Goal: Communication & Community: Answer question/provide support

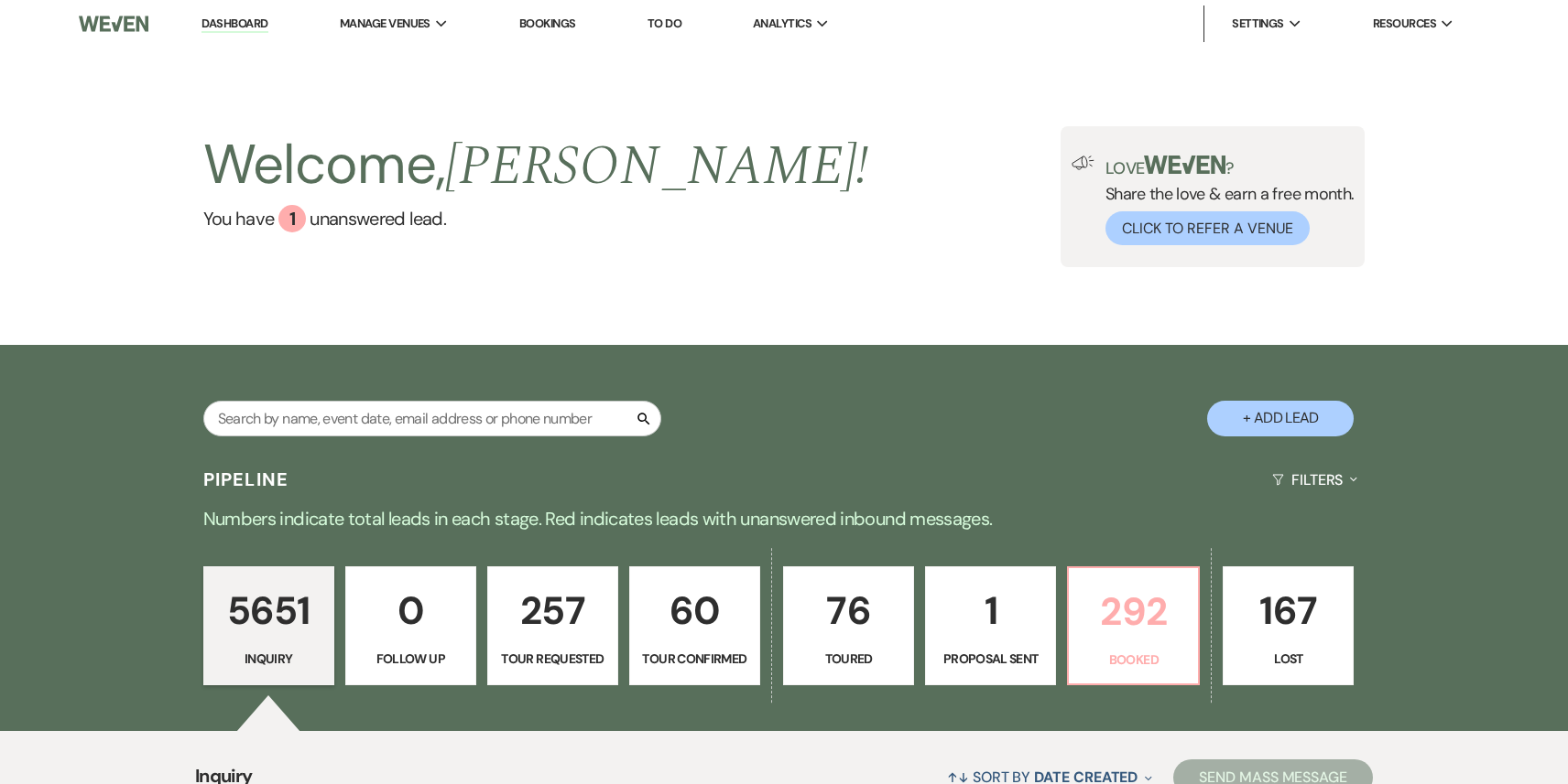
click at [1145, 612] on p "292" at bounding box center [1134, 612] width 107 height 61
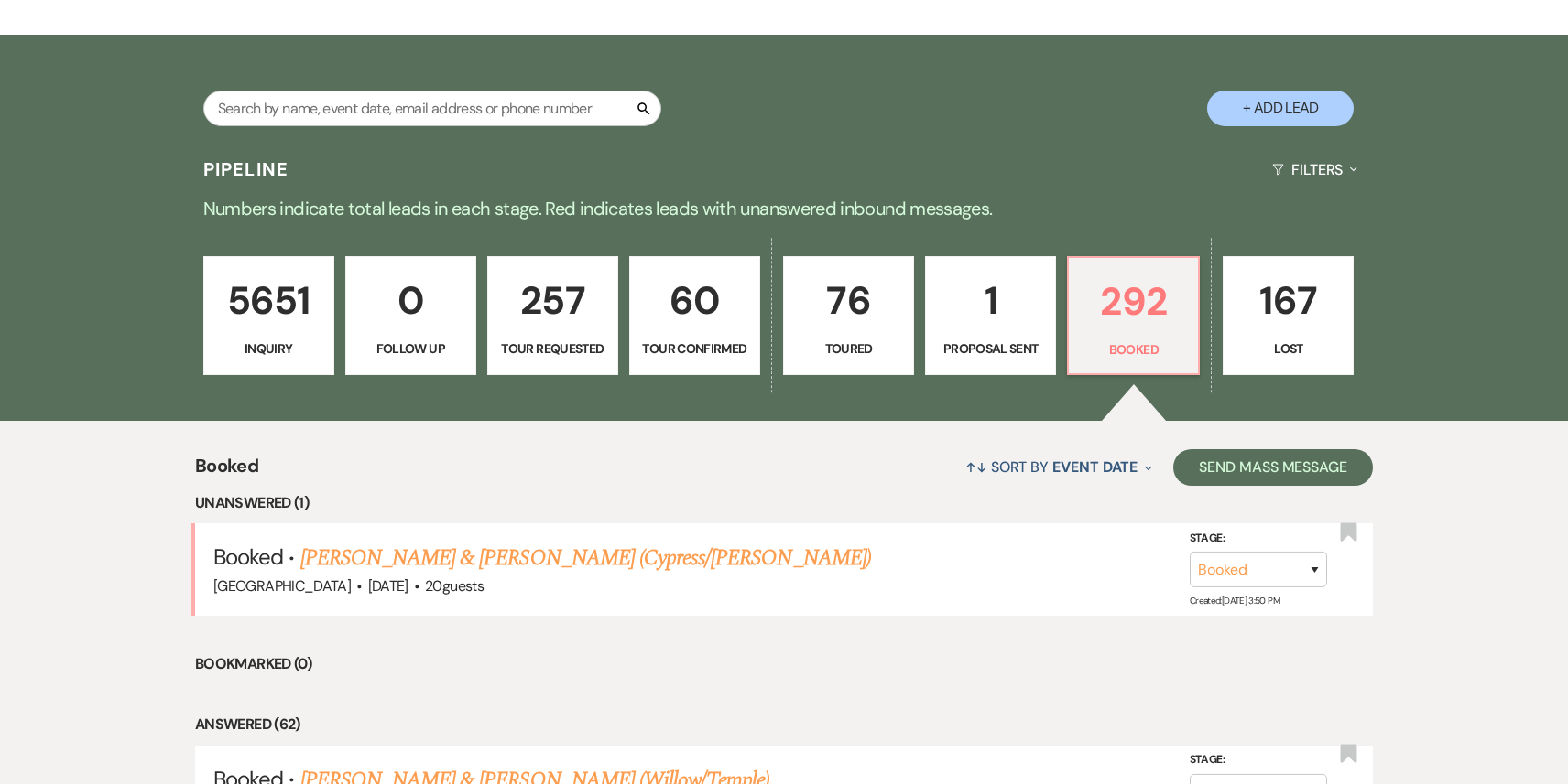
scroll to position [504, 0]
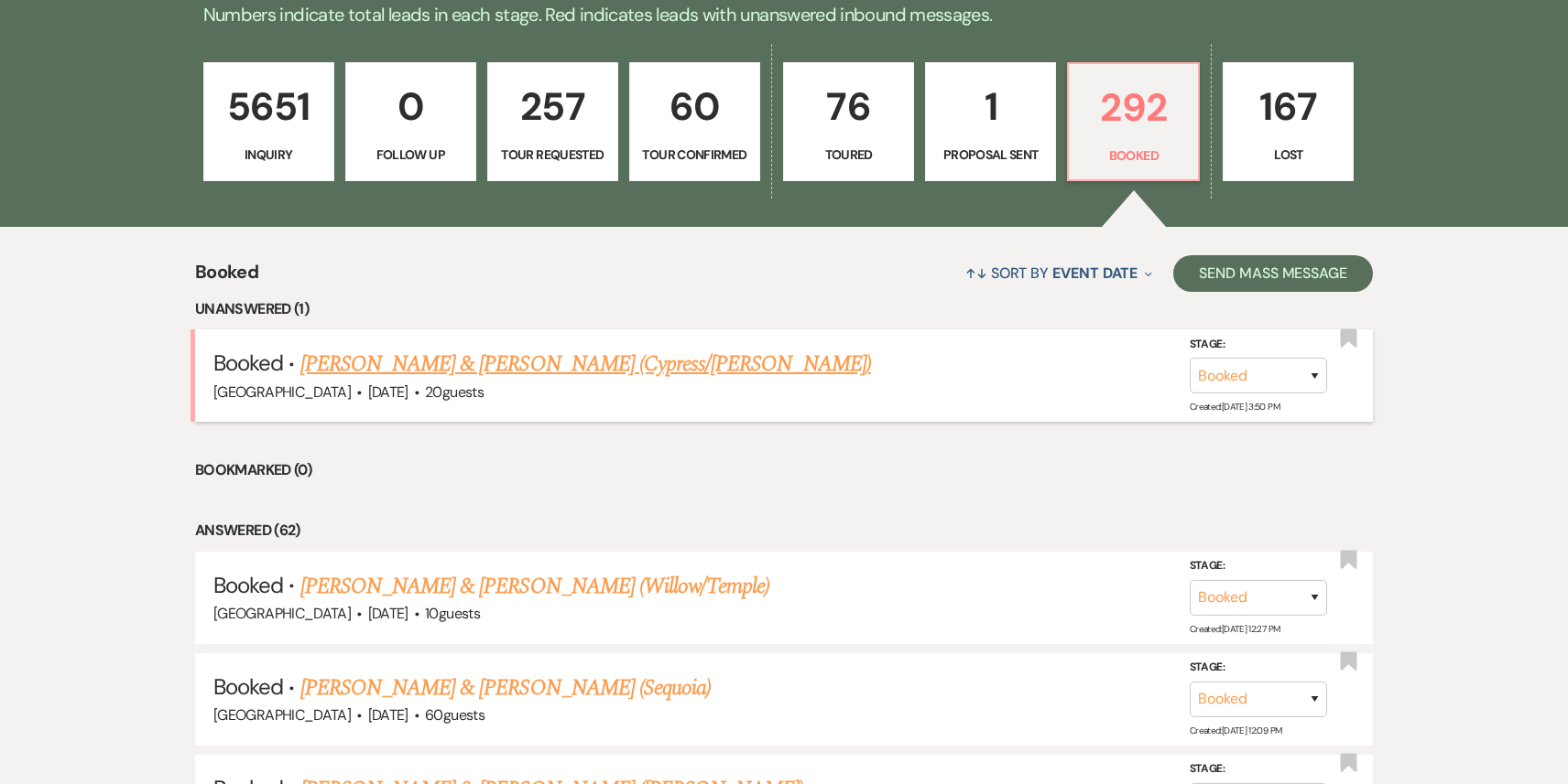
click at [542, 376] on link "[PERSON_NAME] & [PERSON_NAME] (Cypress/[PERSON_NAME])" at bounding box center [585, 365] width 571 height 33
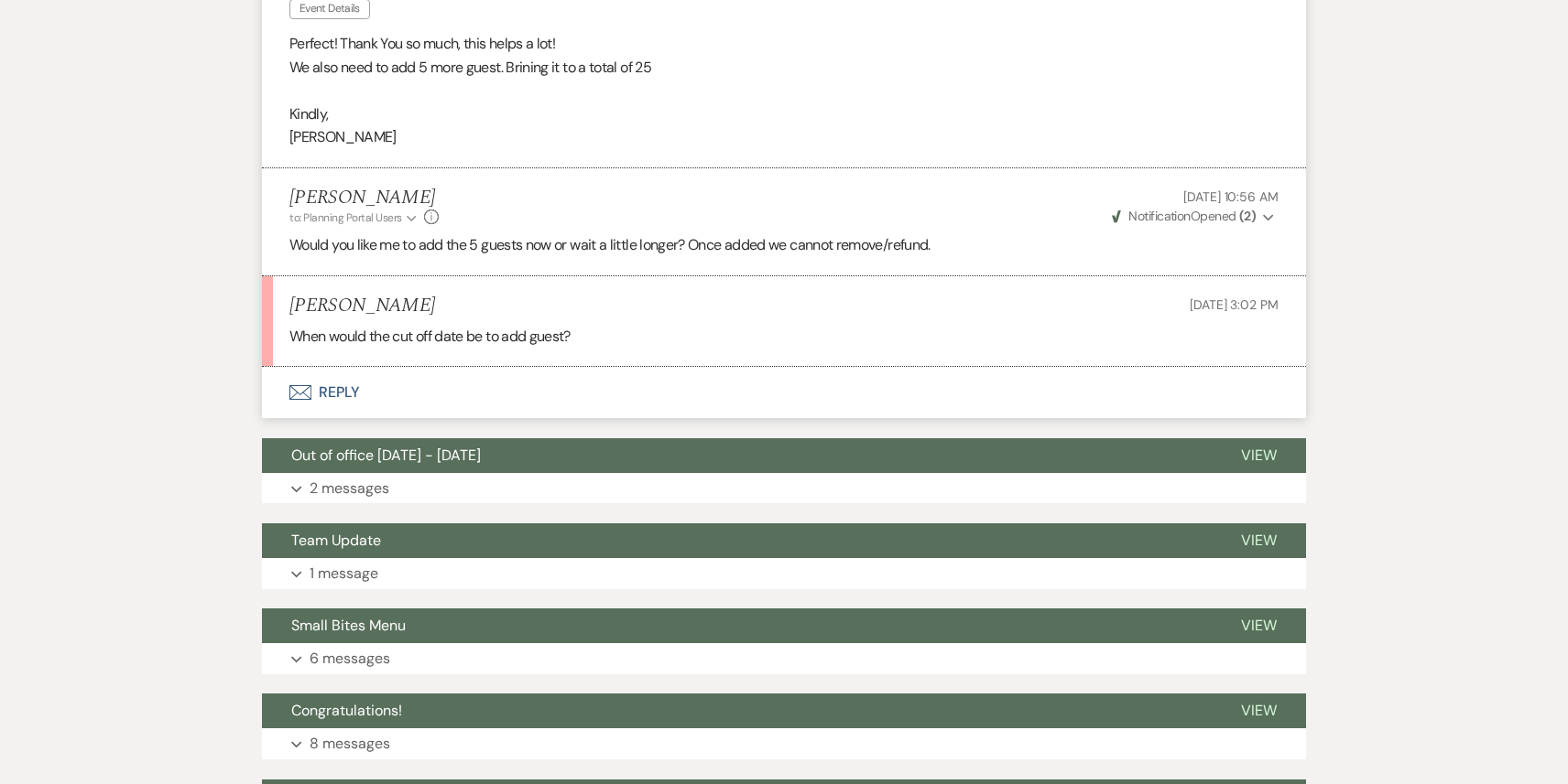
scroll to position [1912, 0]
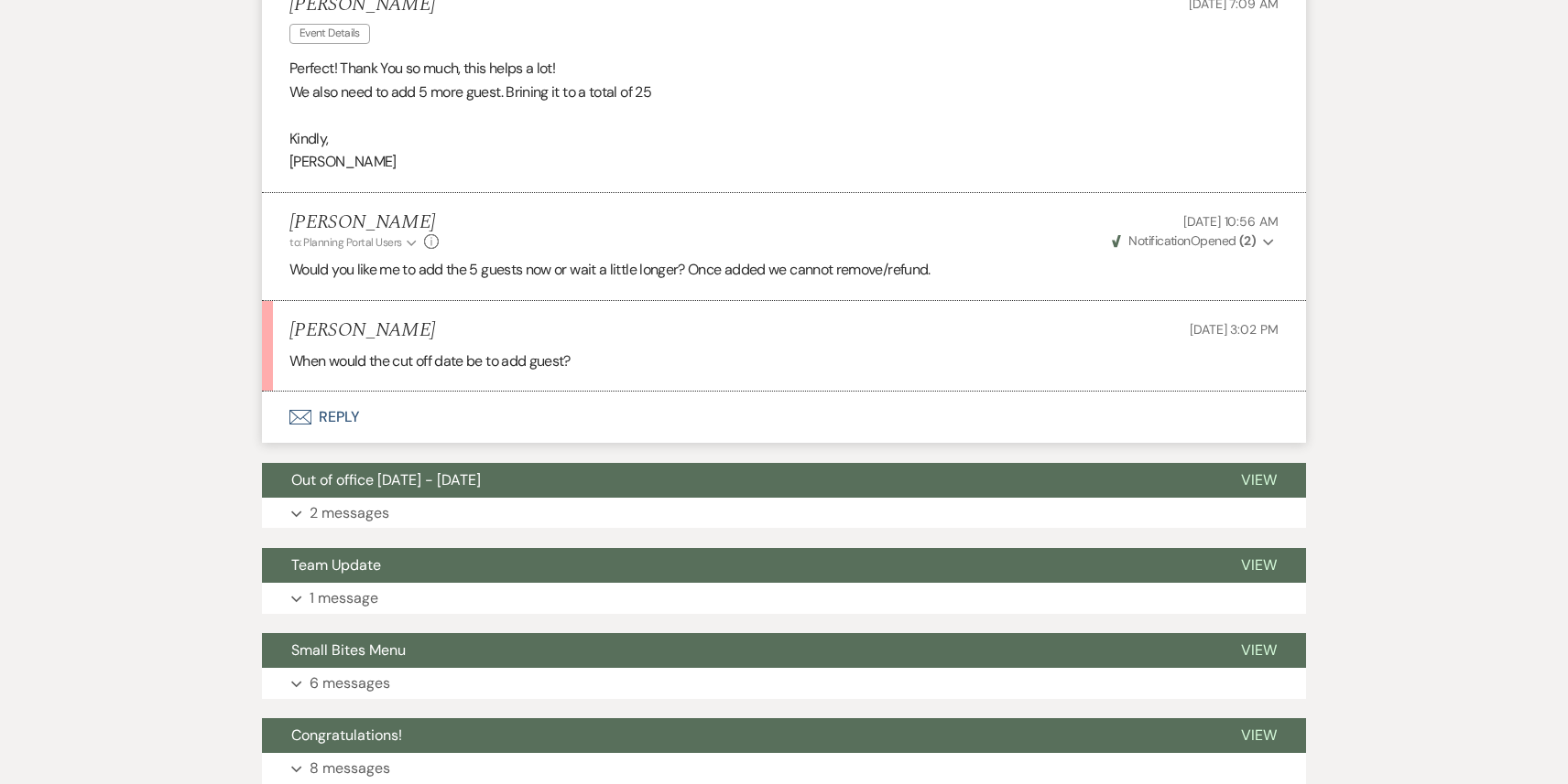
click at [494, 404] on button "Envelope Reply" at bounding box center [784, 417] width 1044 height 51
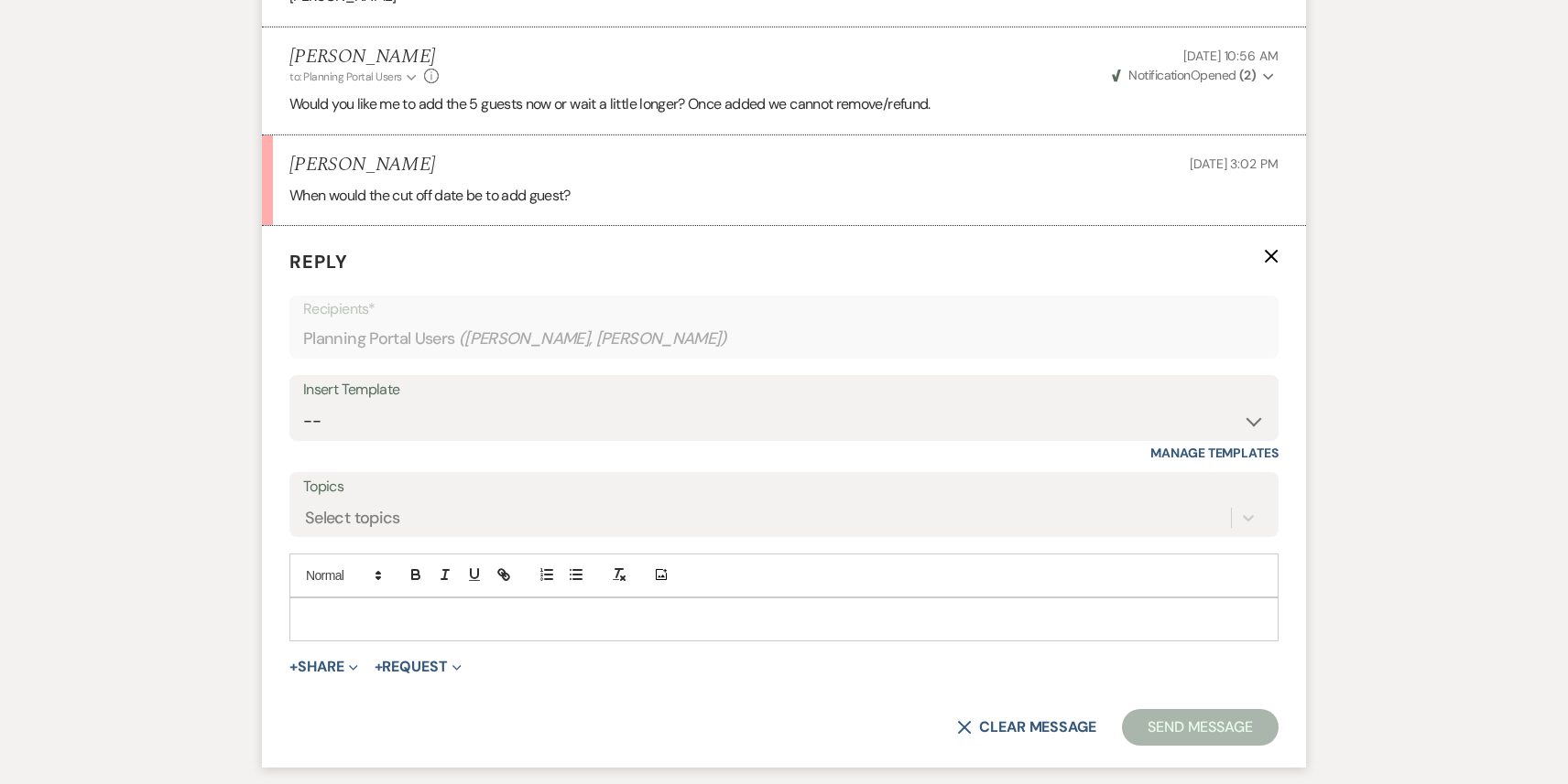
scroll to position [2081, 0]
click at [427, 607] on p at bounding box center [784, 617] width 960 height 20
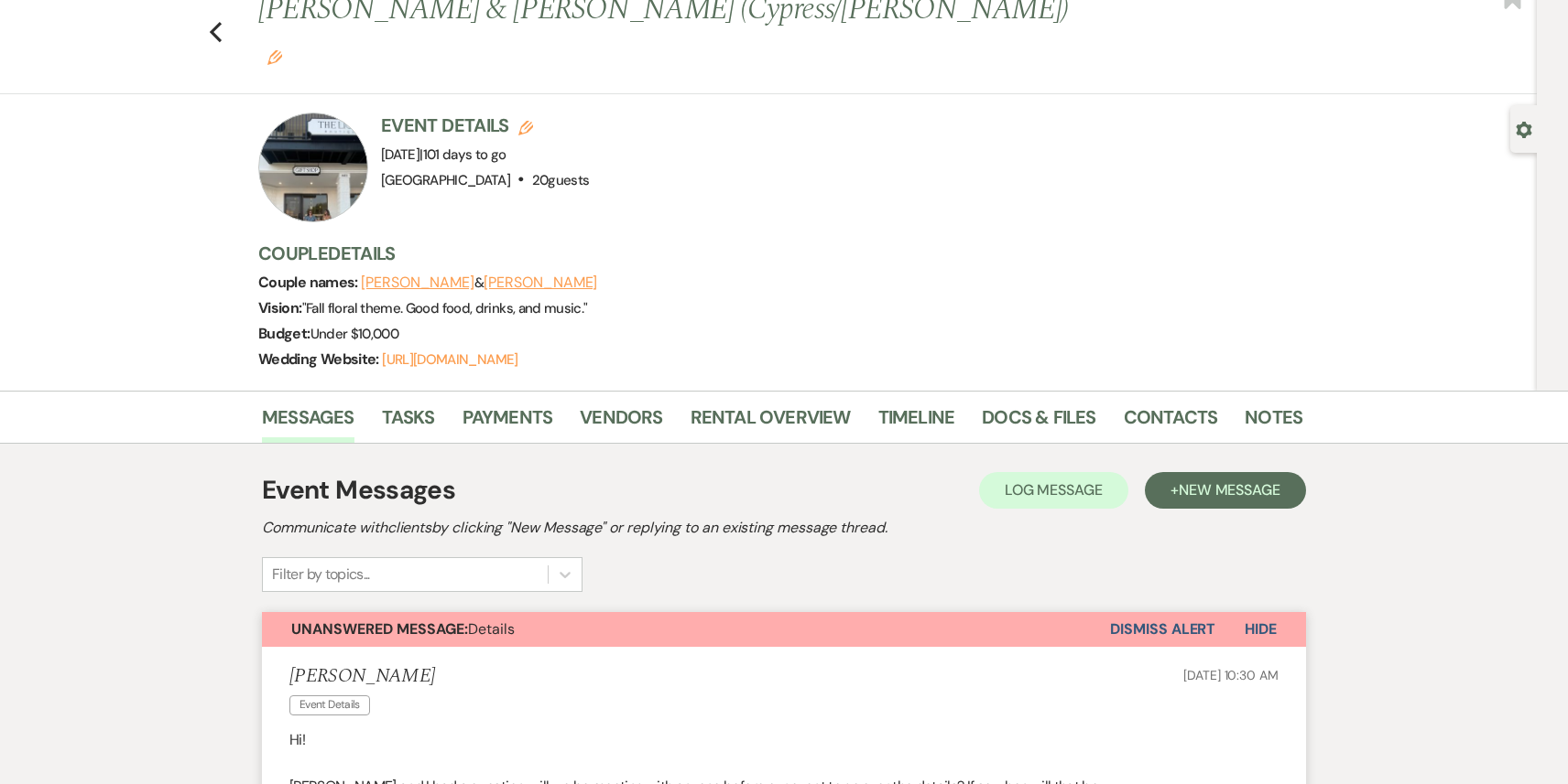
scroll to position [0, 0]
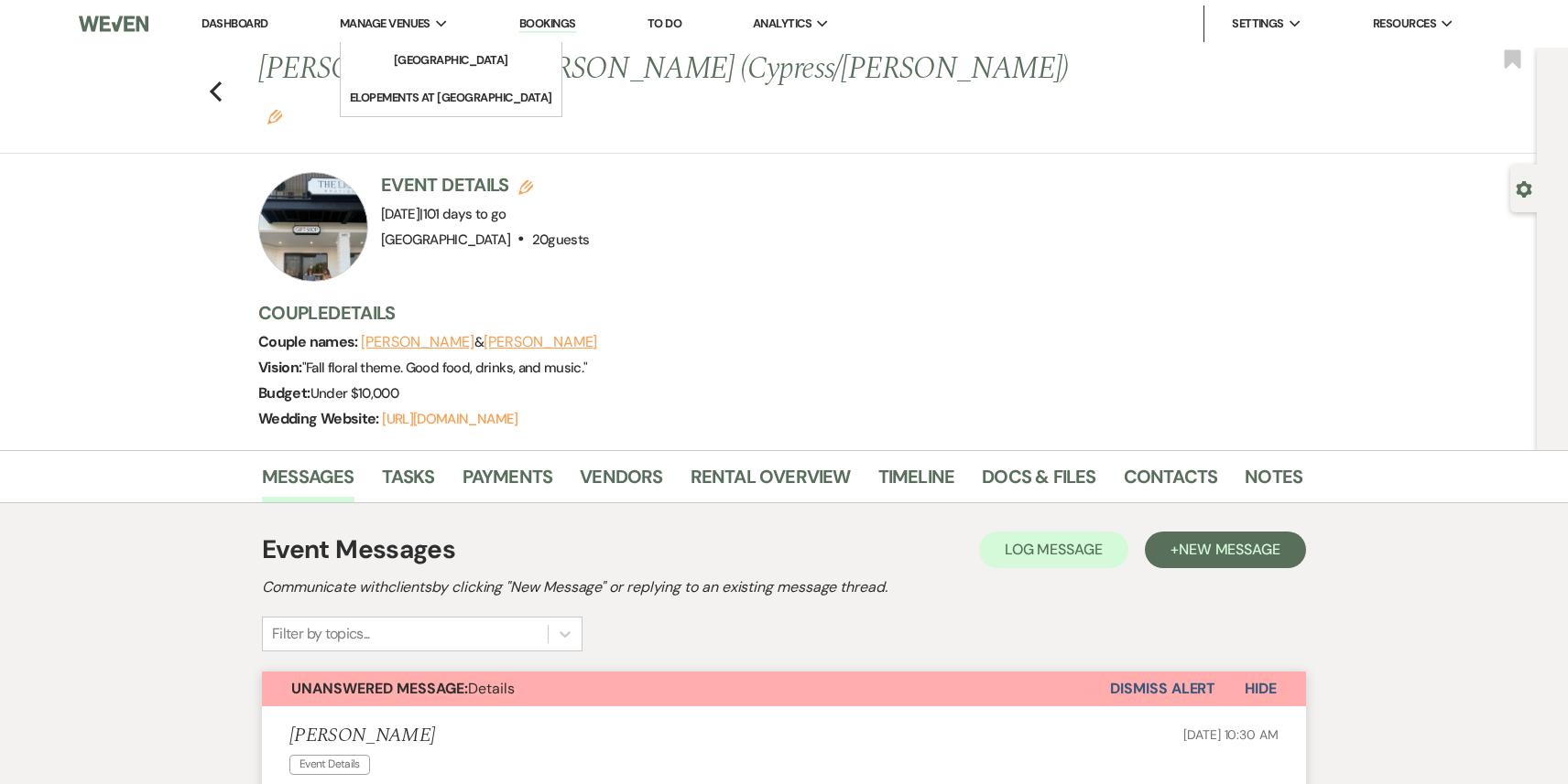
click at [431, 24] on span "Manage Venues" at bounding box center [385, 24] width 91 height 19
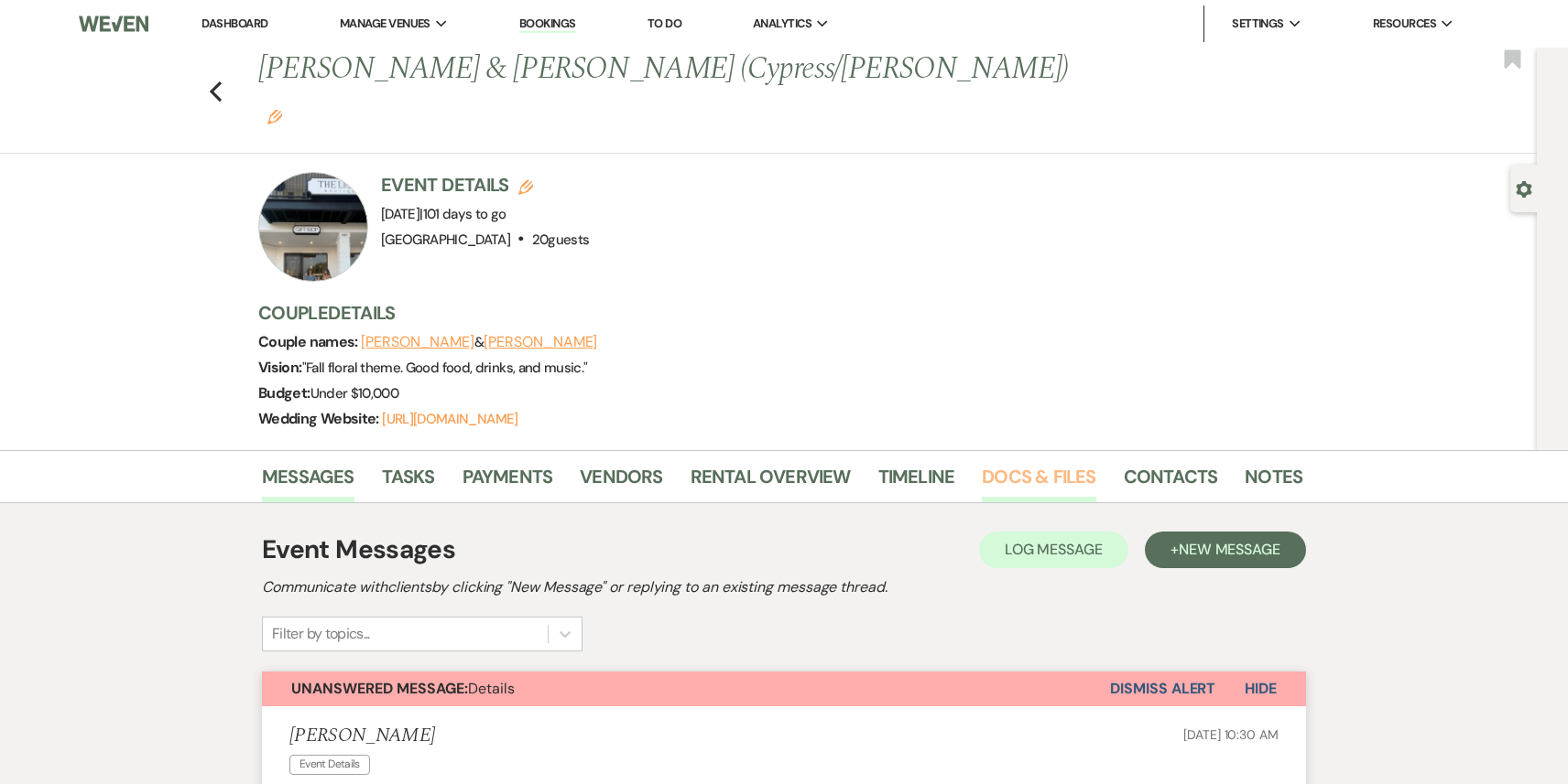
click at [1034, 462] on link "Docs & Files" at bounding box center [1038, 482] width 114 height 41
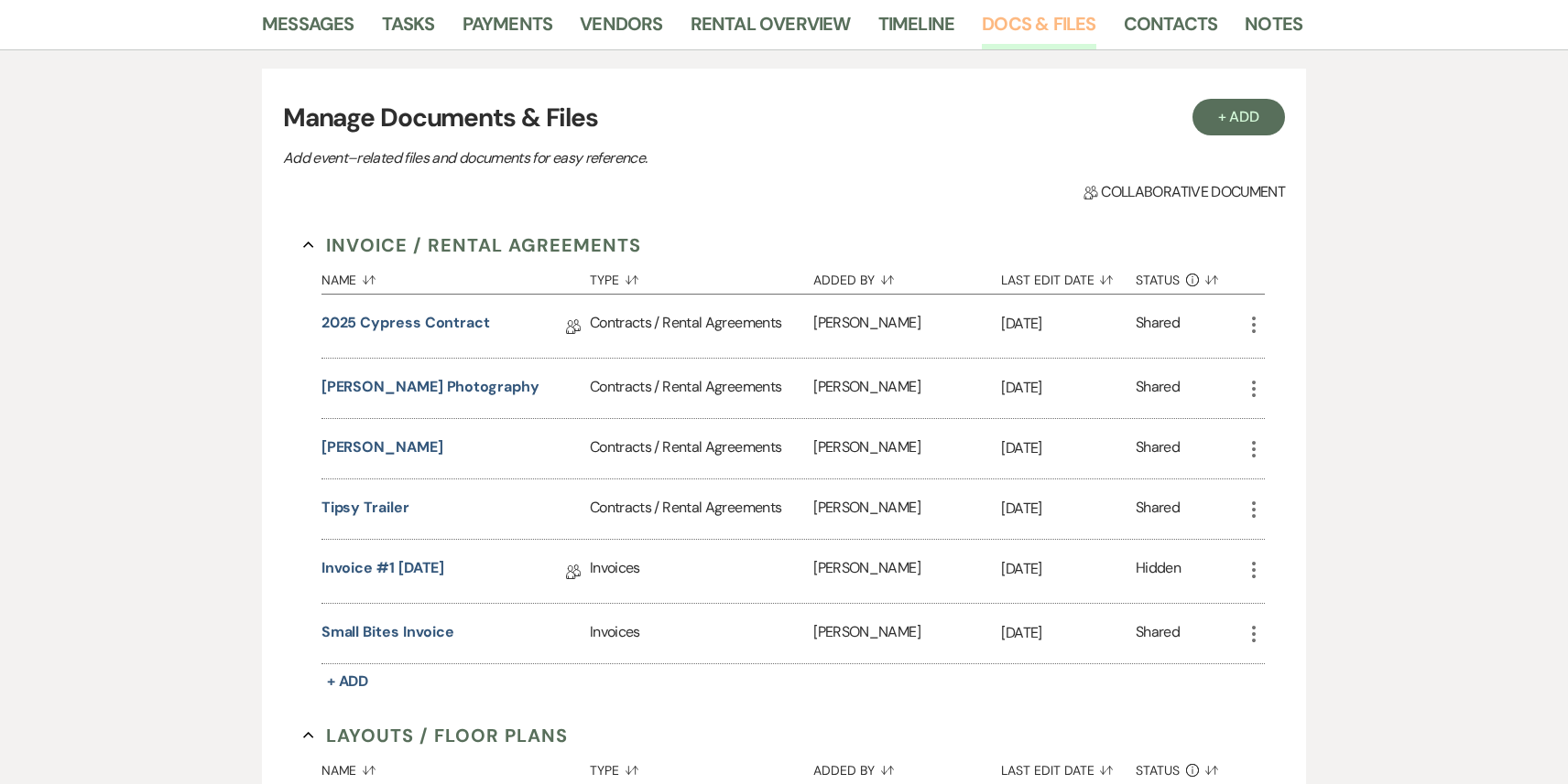
scroll to position [457, 0]
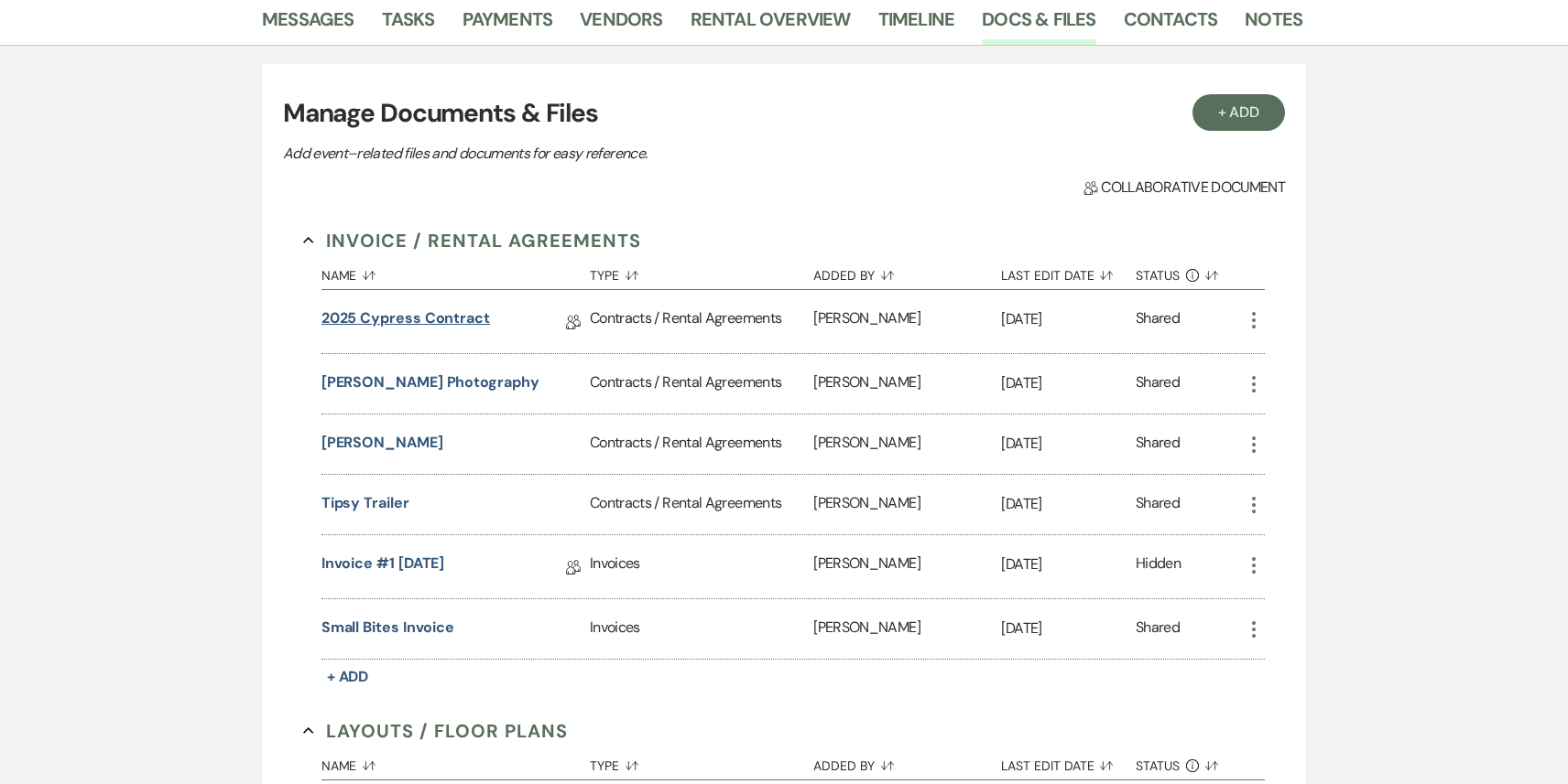
click at [420, 307] on link "2025 Cypress Contract" at bounding box center [406, 321] width 169 height 29
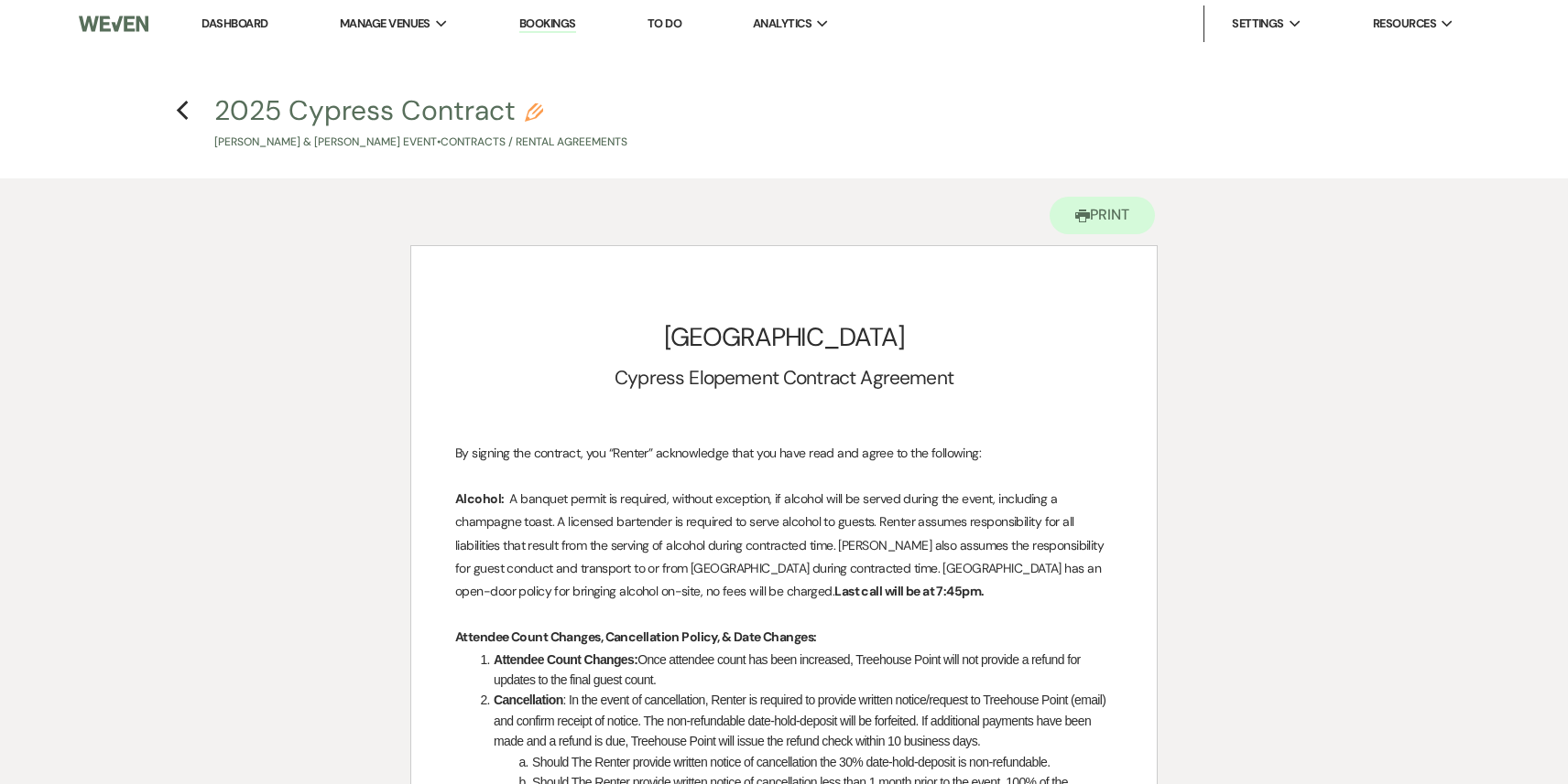
click at [170, 109] on h4 "Previous 2025 Cypress Contract Pencil [PERSON_NAME] & [PERSON_NAME] Event • Con…" at bounding box center [784, 121] width 1319 height 59
click at [176, 116] on icon "Previous" at bounding box center [182, 111] width 14 height 22
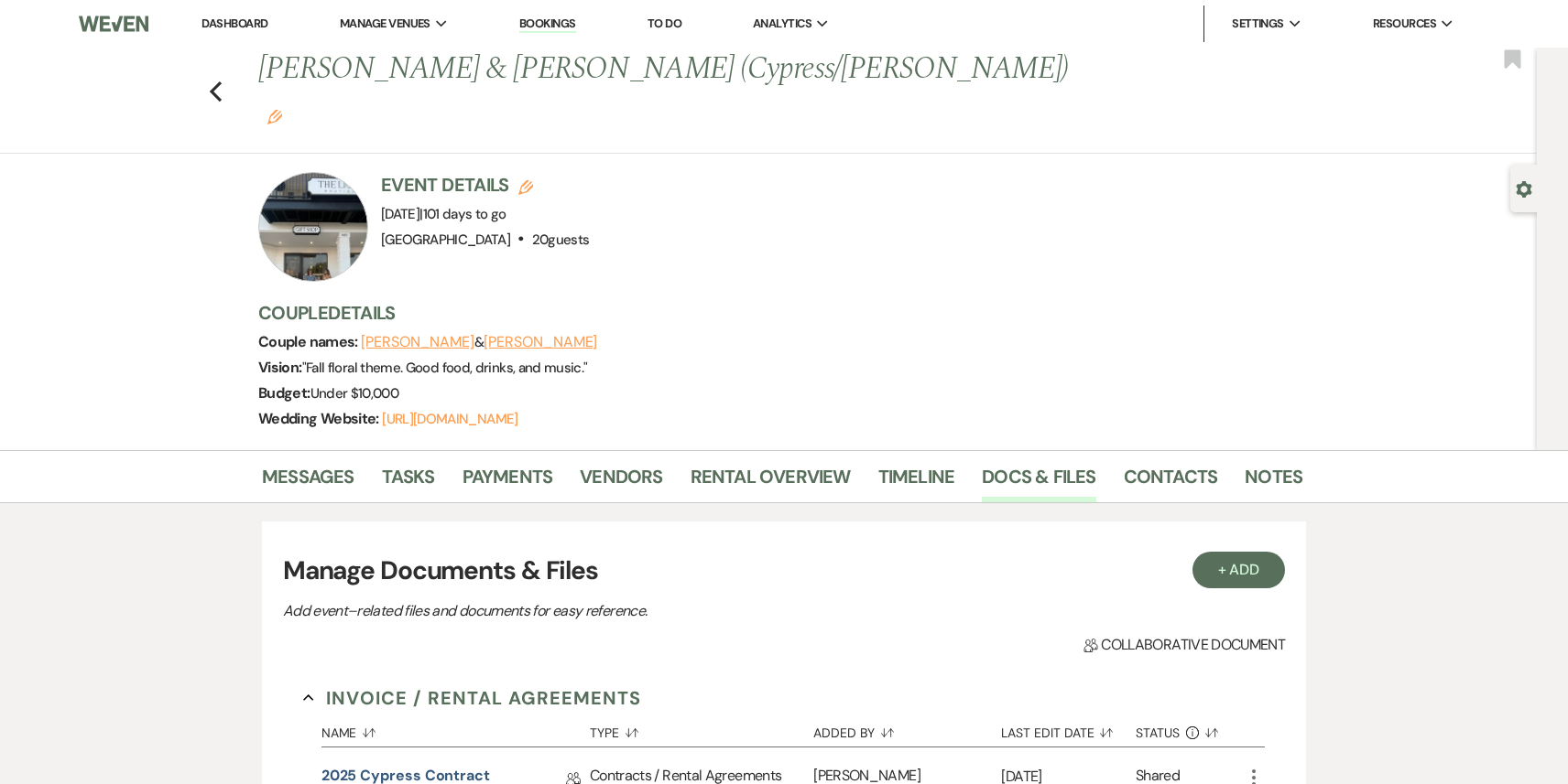
scroll to position [457, 0]
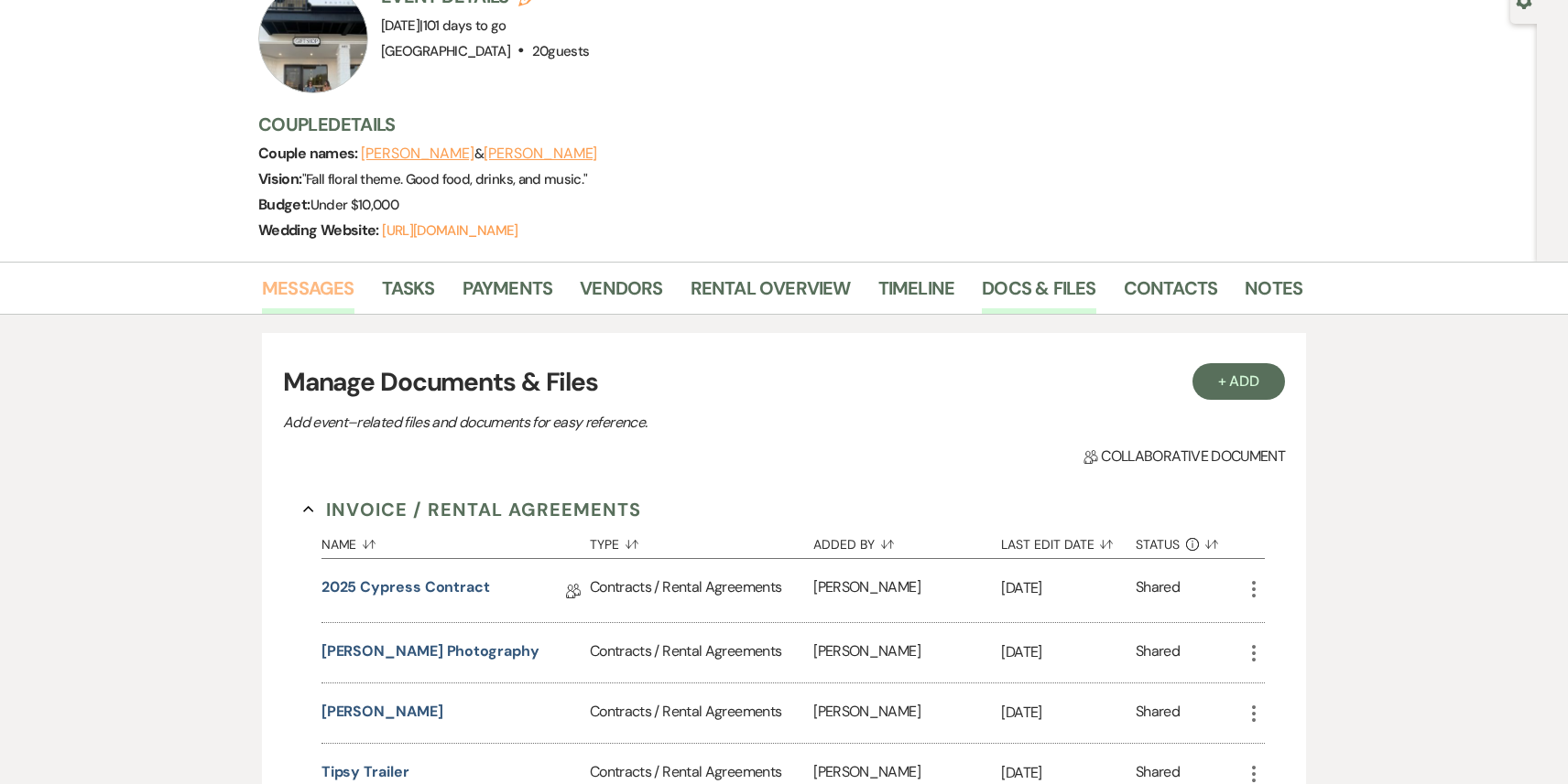
click at [323, 274] on link "Messages" at bounding box center [308, 294] width 93 height 41
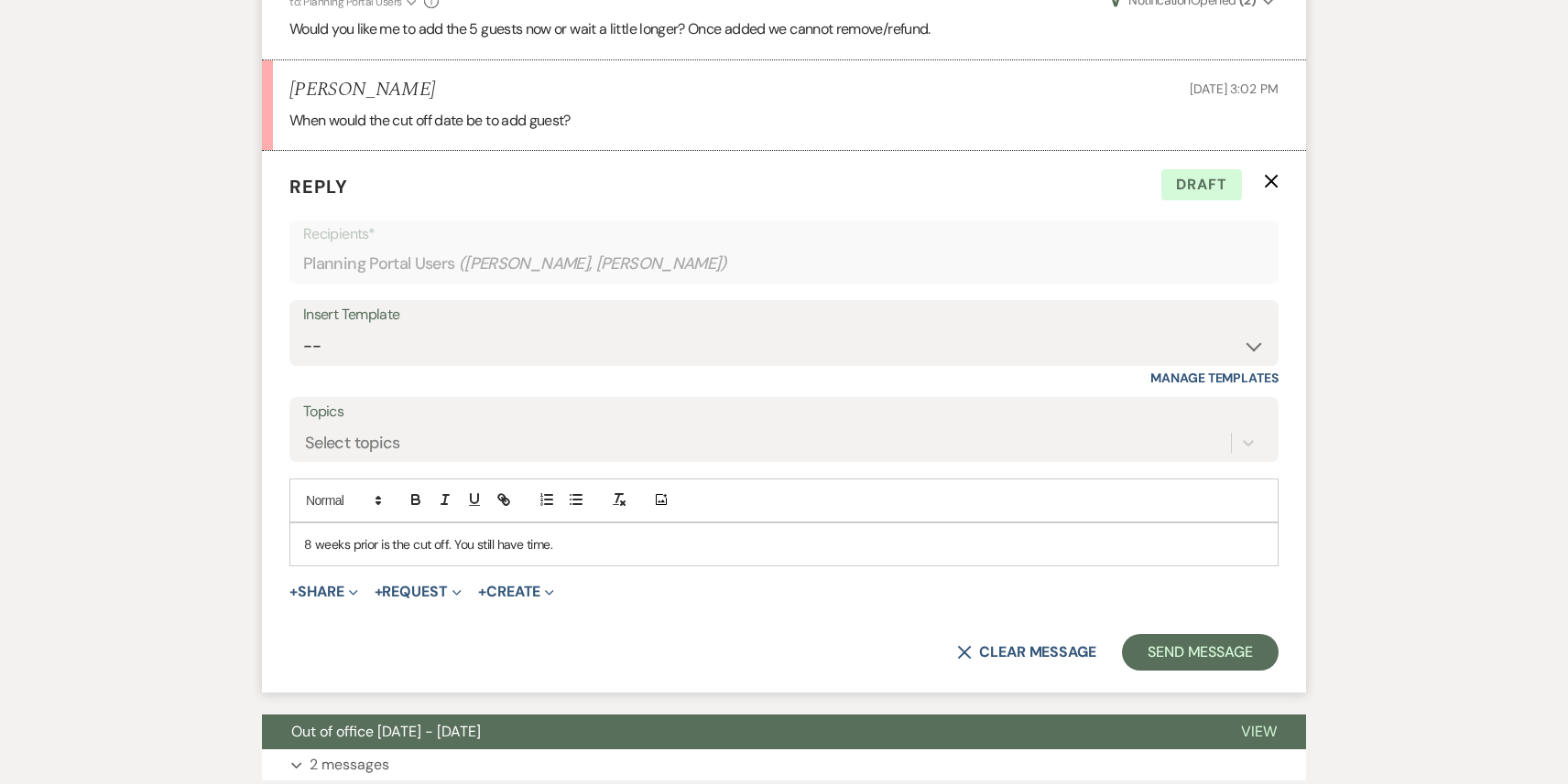
scroll to position [2161, 0]
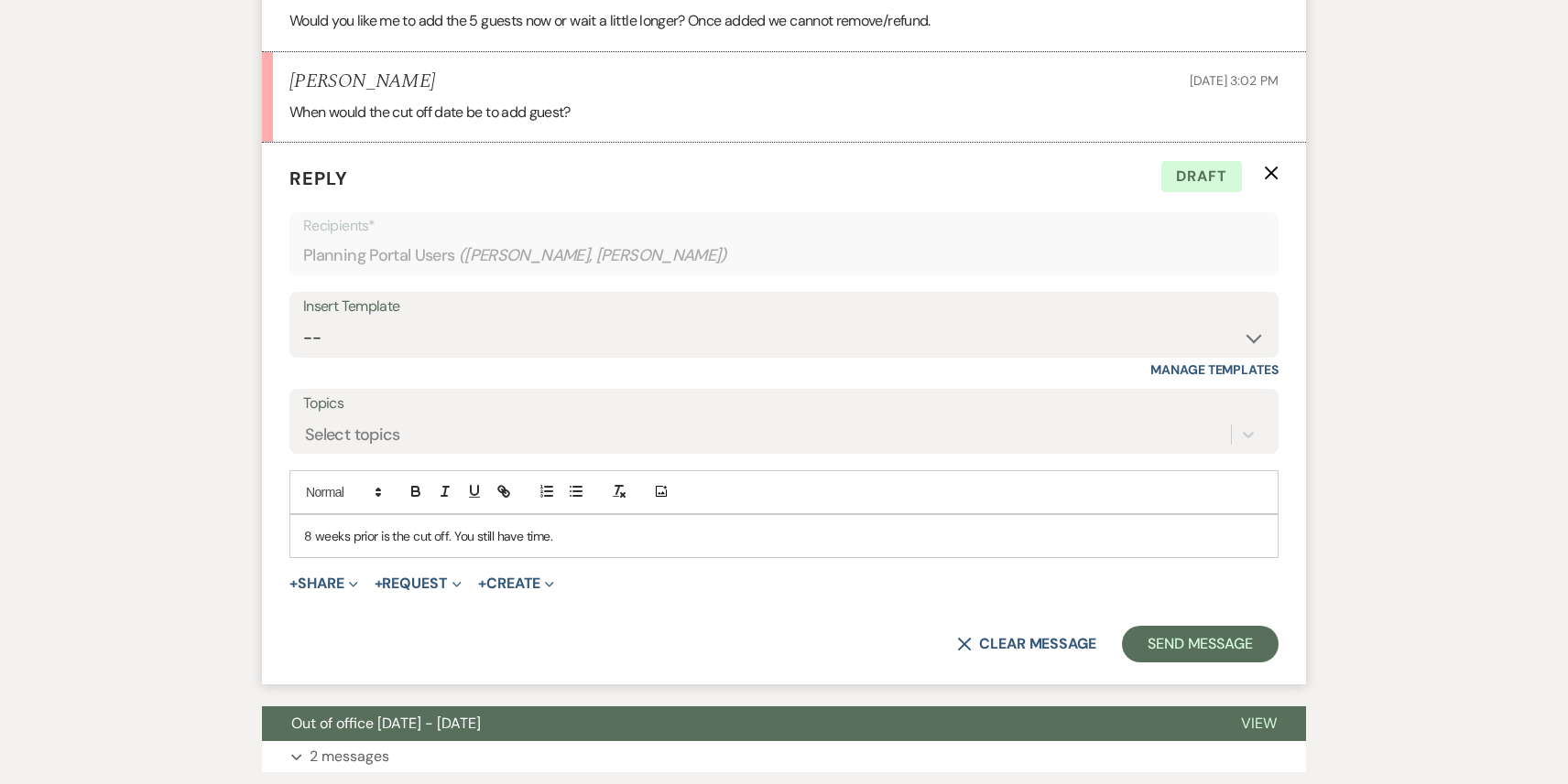
click at [583, 527] on p "8 weeks prior is the cut off. You still have time." at bounding box center [784, 537] width 960 height 20
click at [450, 527] on p "8 weeks prior is the cut off so [DATE]." at bounding box center [784, 537] width 960 height 20
click at [1211, 627] on button "Send Message" at bounding box center [1199, 644] width 157 height 37
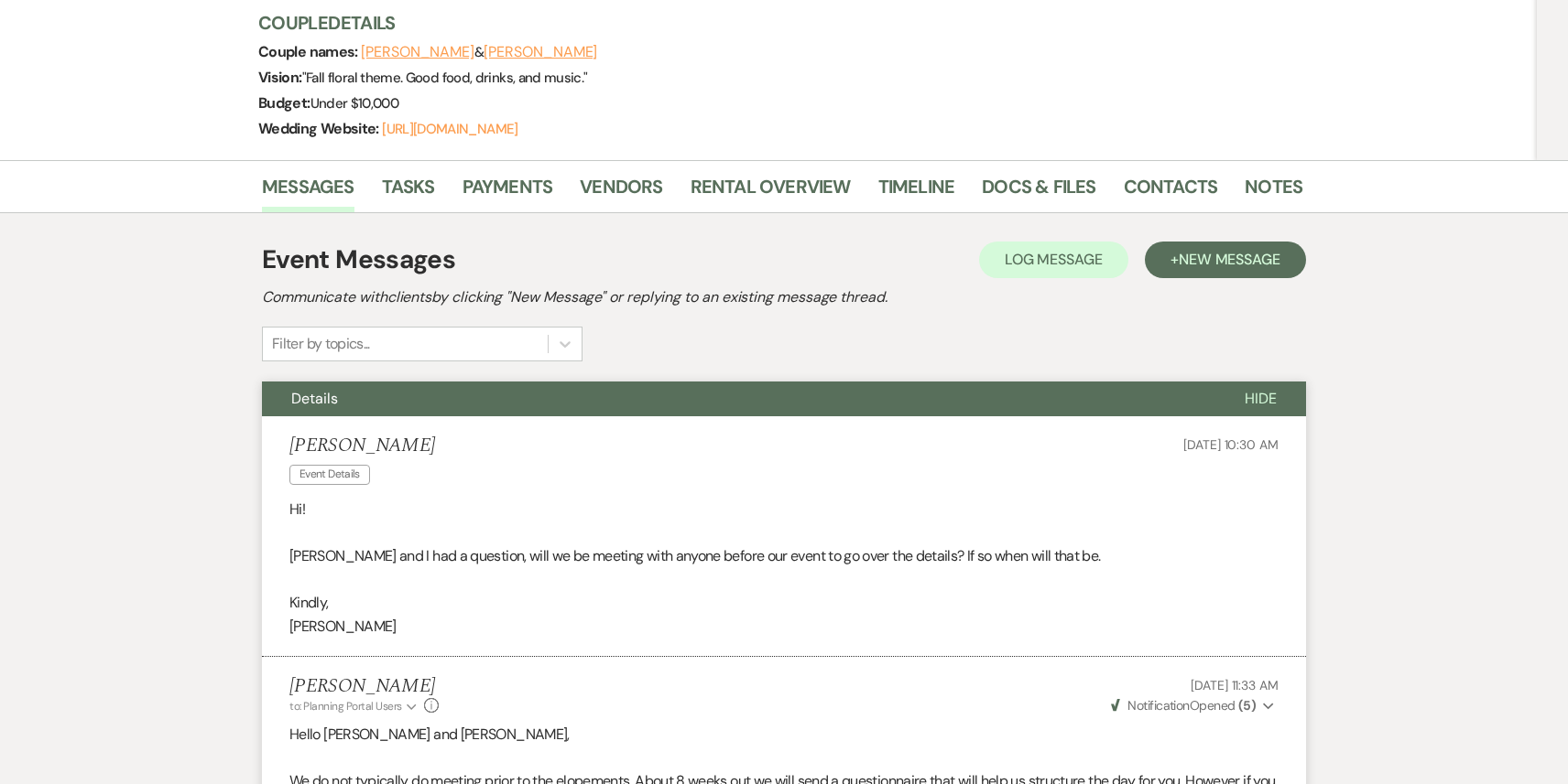
scroll to position [0, 0]
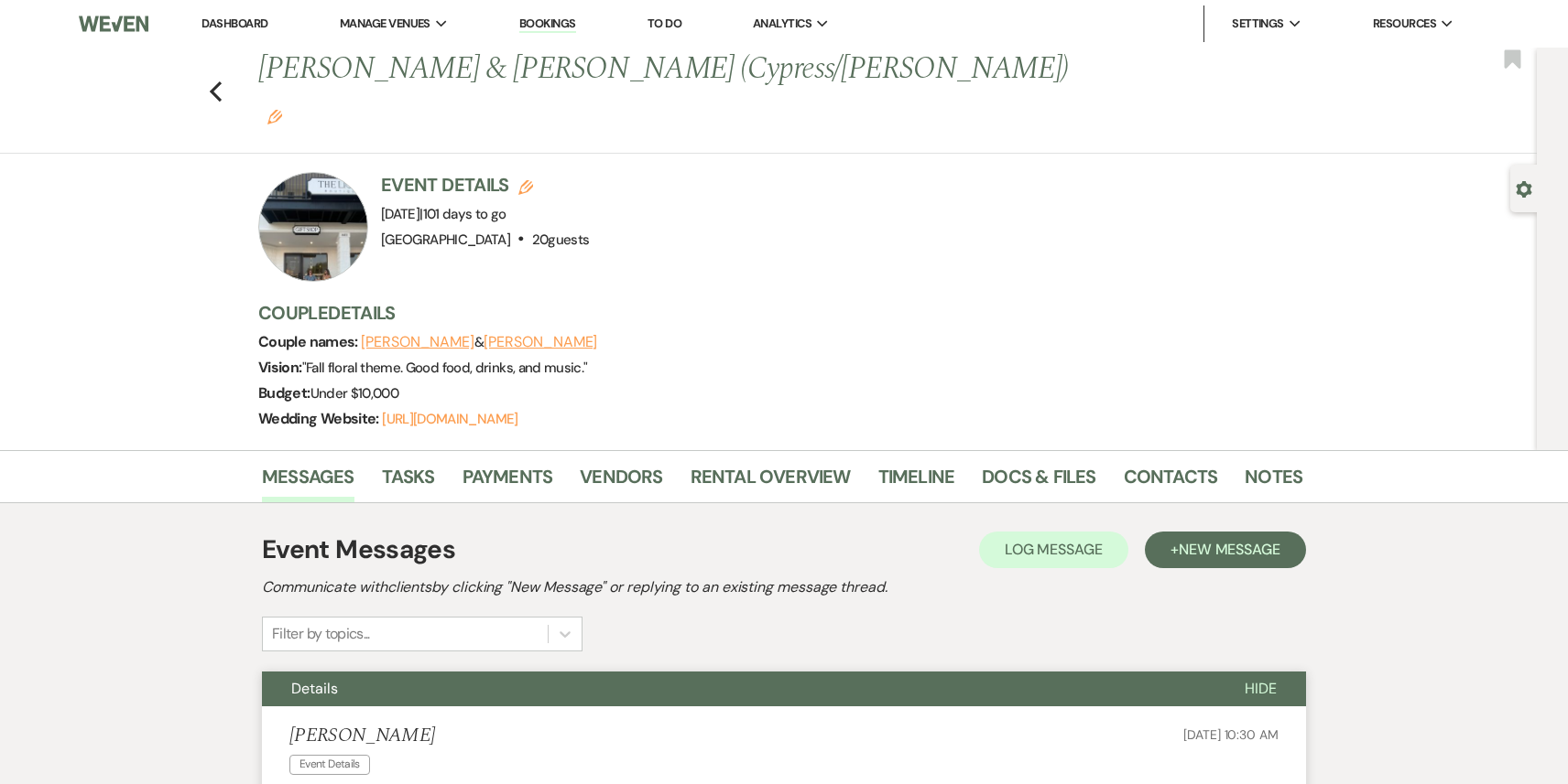
click at [223, 30] on link "Dashboard" at bounding box center [234, 23] width 66 height 16
